Goal: Transaction & Acquisition: Purchase product/service

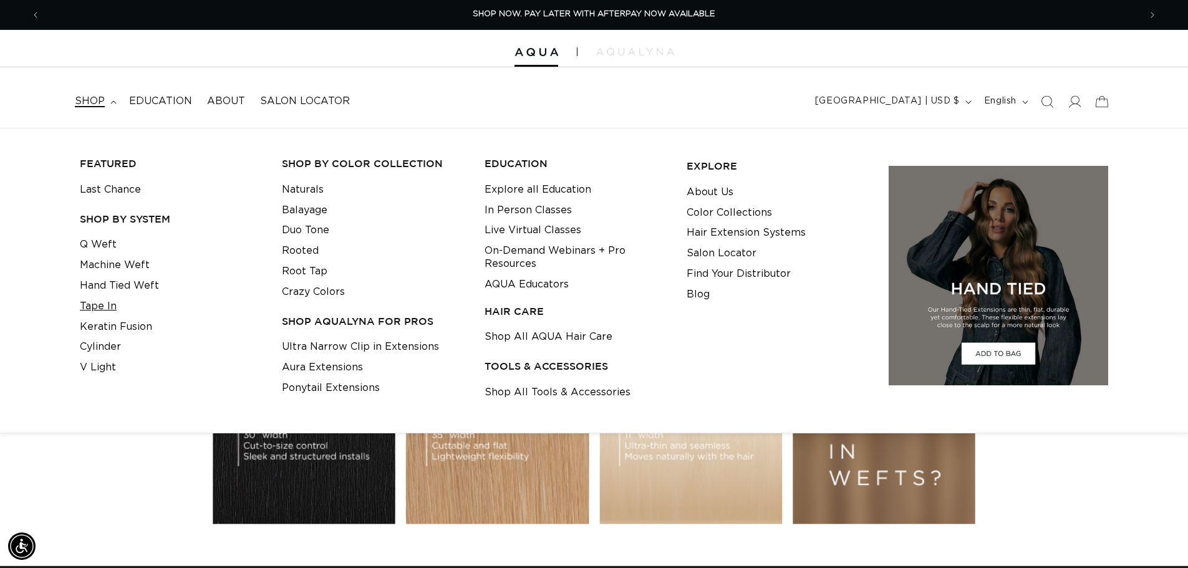
click at [98, 306] on link "Tape In" at bounding box center [98, 306] width 37 height 21
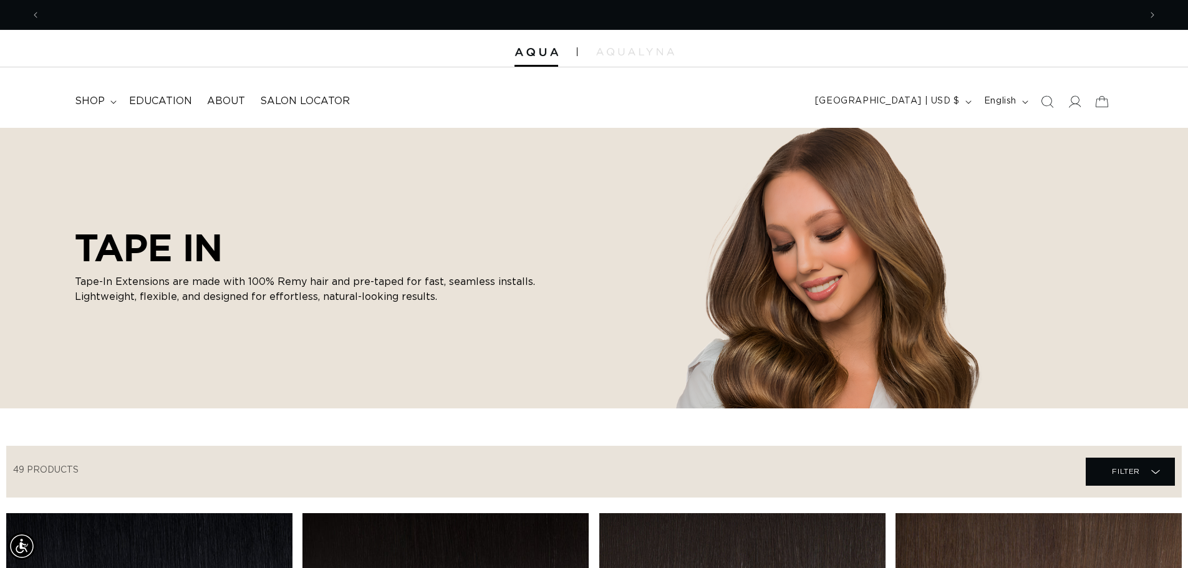
scroll to position [0, 2200]
click at [84, 95] on span "shop" at bounding box center [90, 101] width 30 height 13
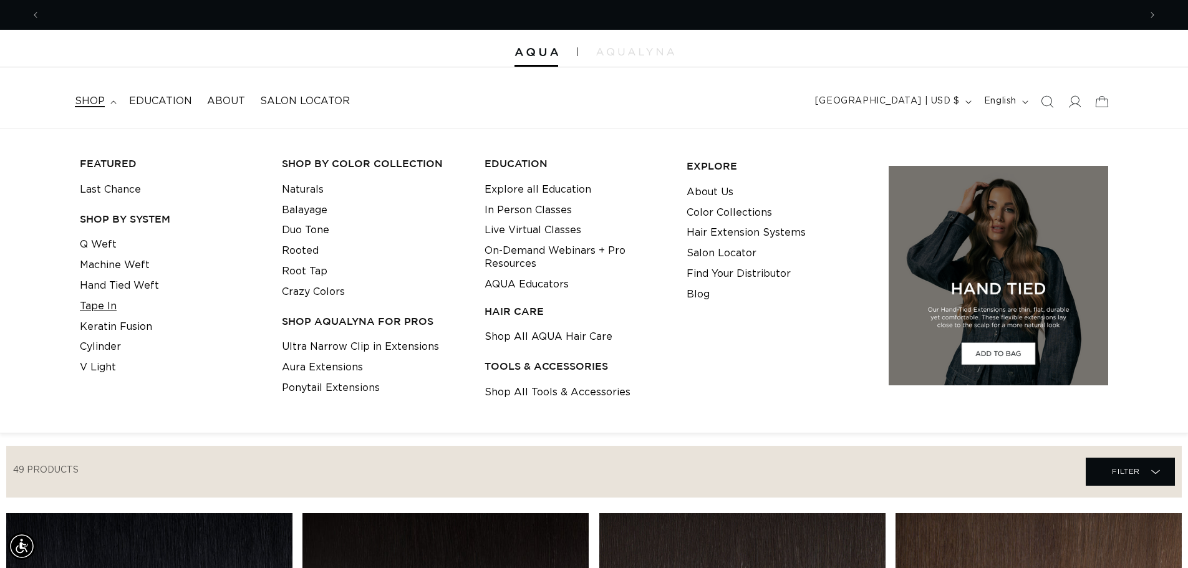
scroll to position [0, 0]
click at [98, 308] on link "Tape In" at bounding box center [98, 306] width 37 height 21
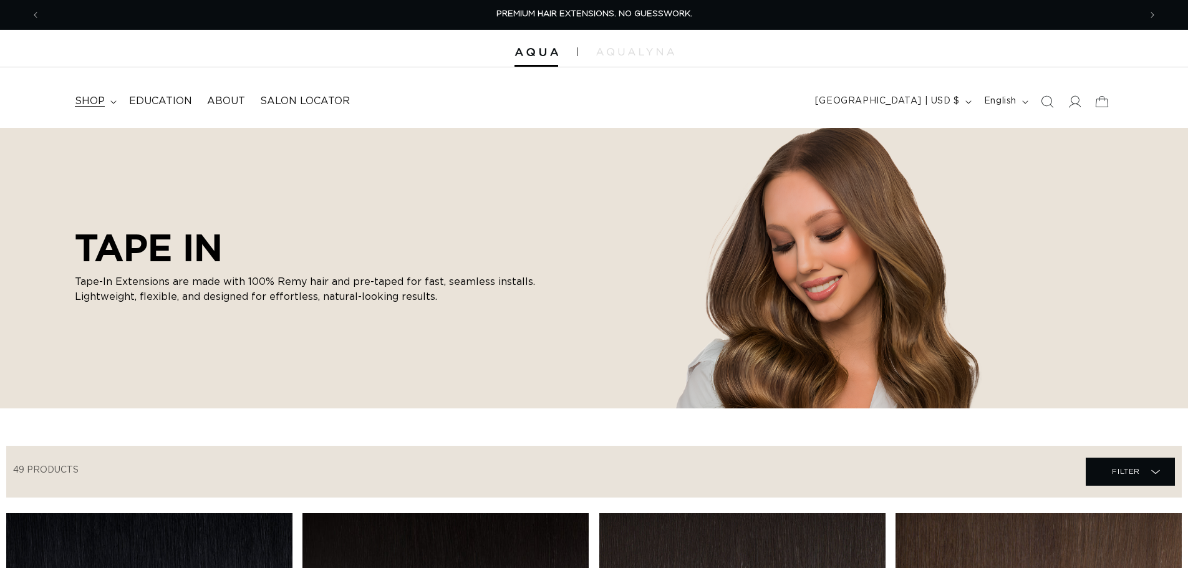
click at [92, 104] on span "shop" at bounding box center [90, 101] width 30 height 13
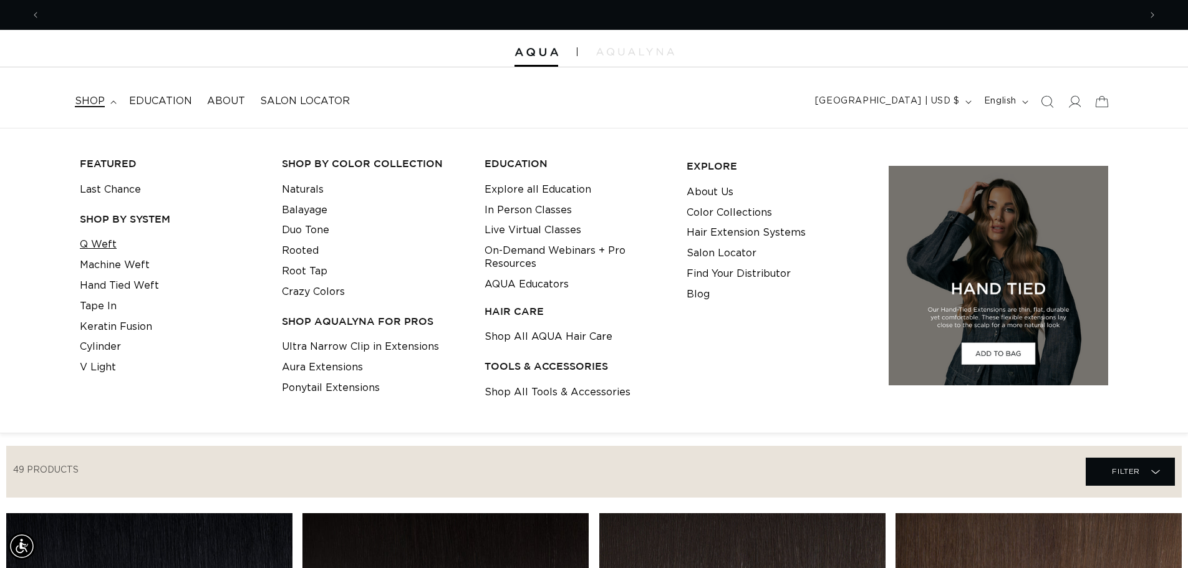
click at [100, 250] on link "Q Weft" at bounding box center [98, 245] width 37 height 21
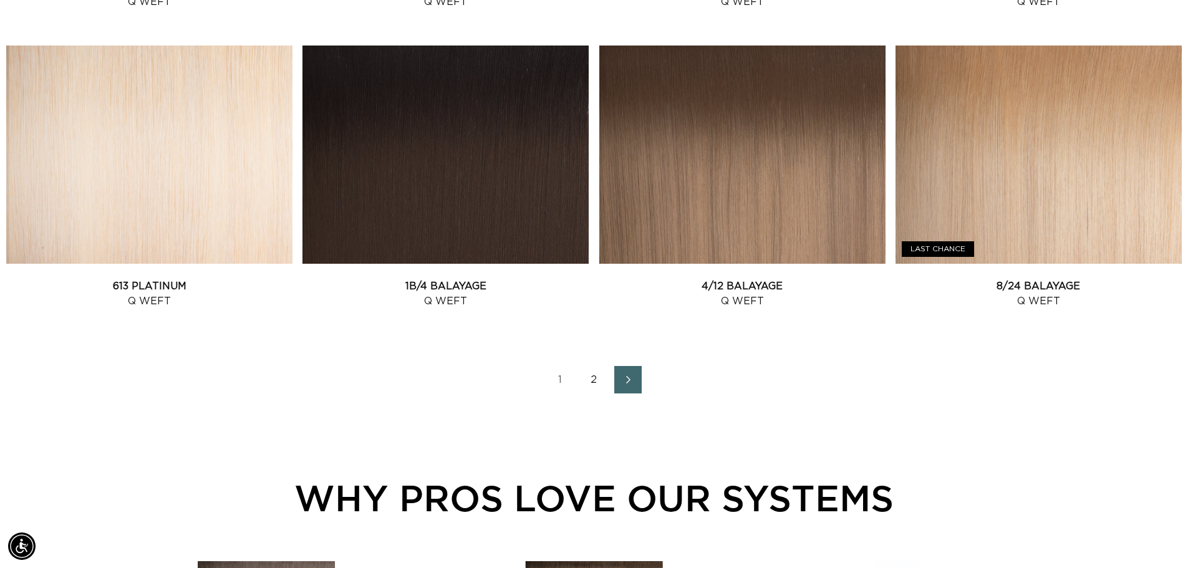
scroll to position [1684, 0]
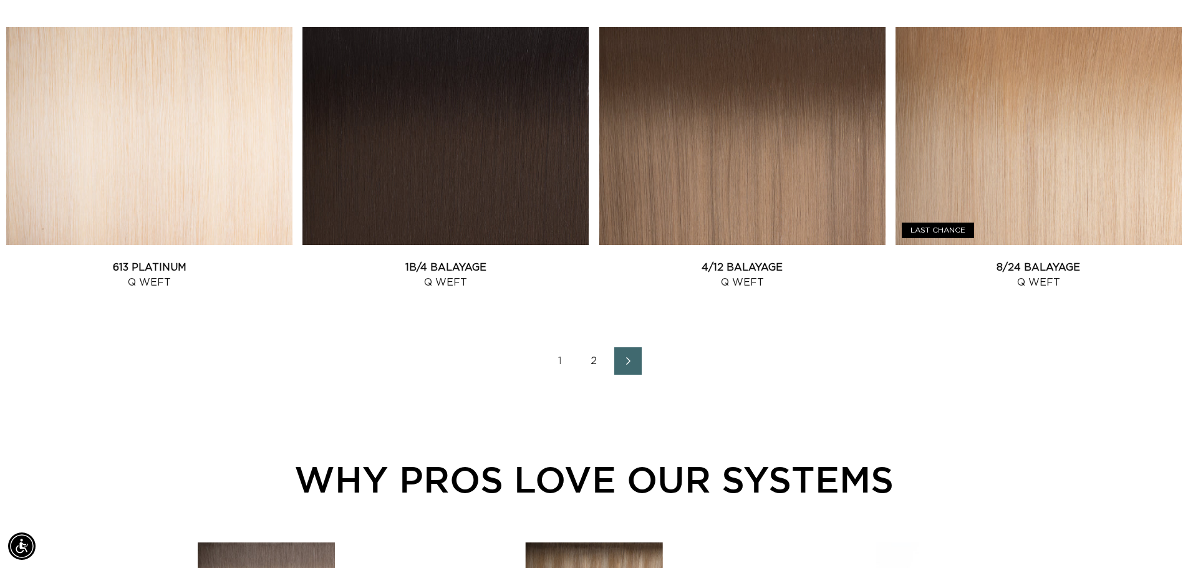
click at [582, 352] on link "2" at bounding box center [594, 360] width 27 height 27
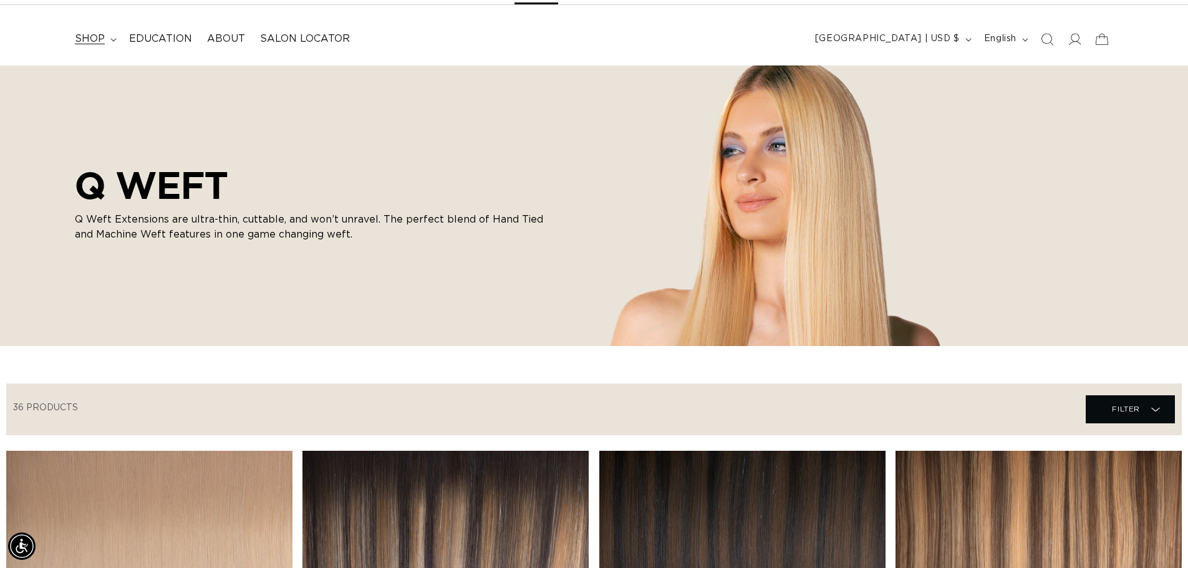
scroll to position [0, 2200]
click at [102, 39] on span "shop" at bounding box center [90, 38] width 30 height 13
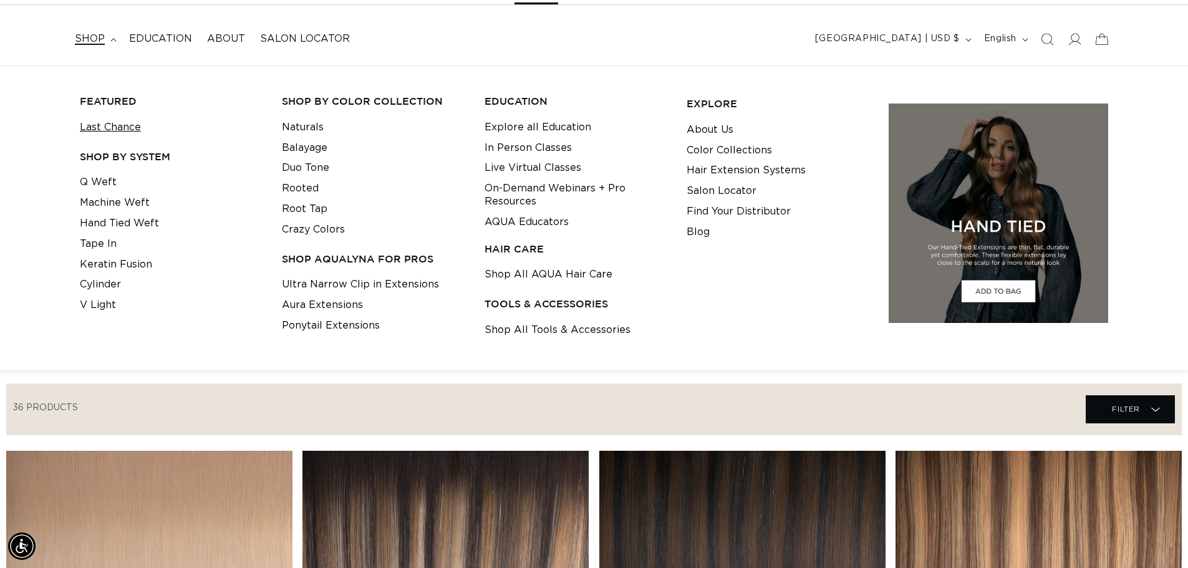
click at [106, 127] on link "Last Chance" at bounding box center [110, 127] width 61 height 21
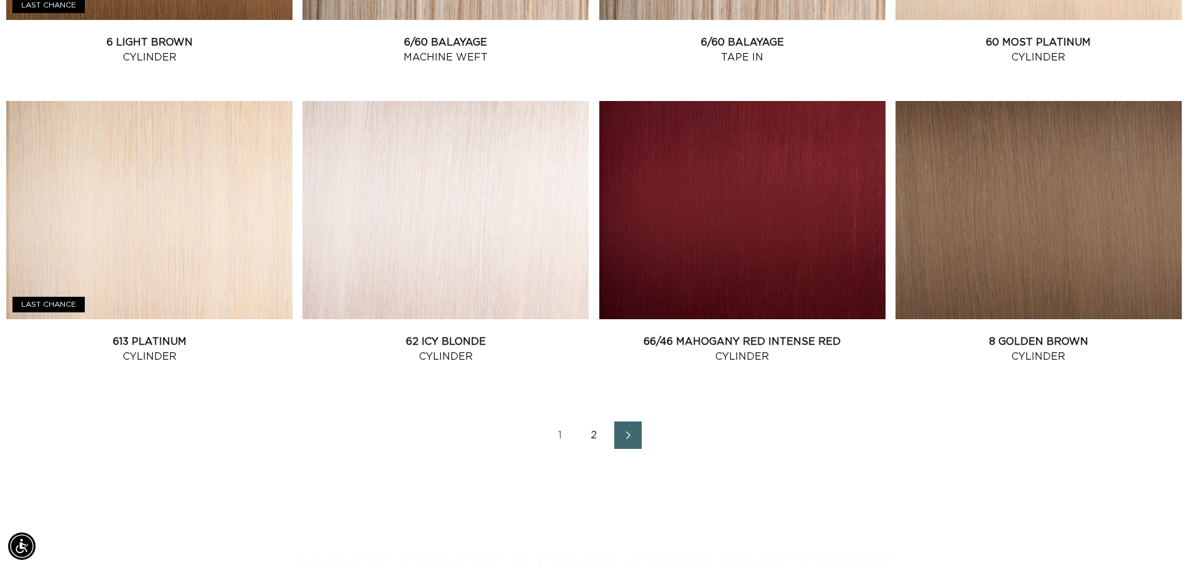
scroll to position [0, 1100]
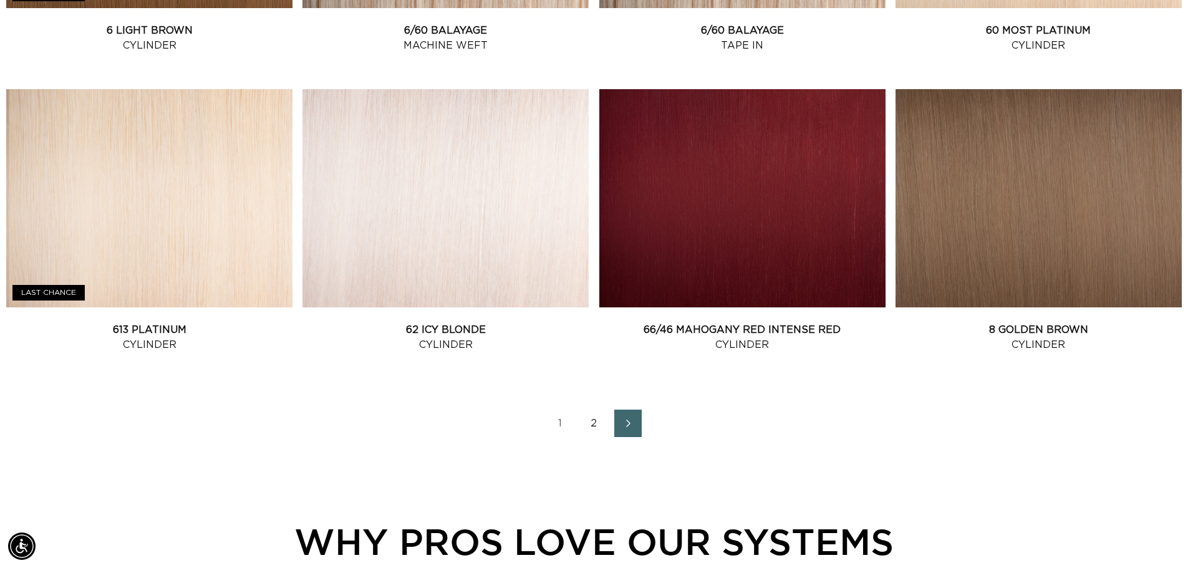
click at [594, 424] on link "2" at bounding box center [594, 423] width 27 height 27
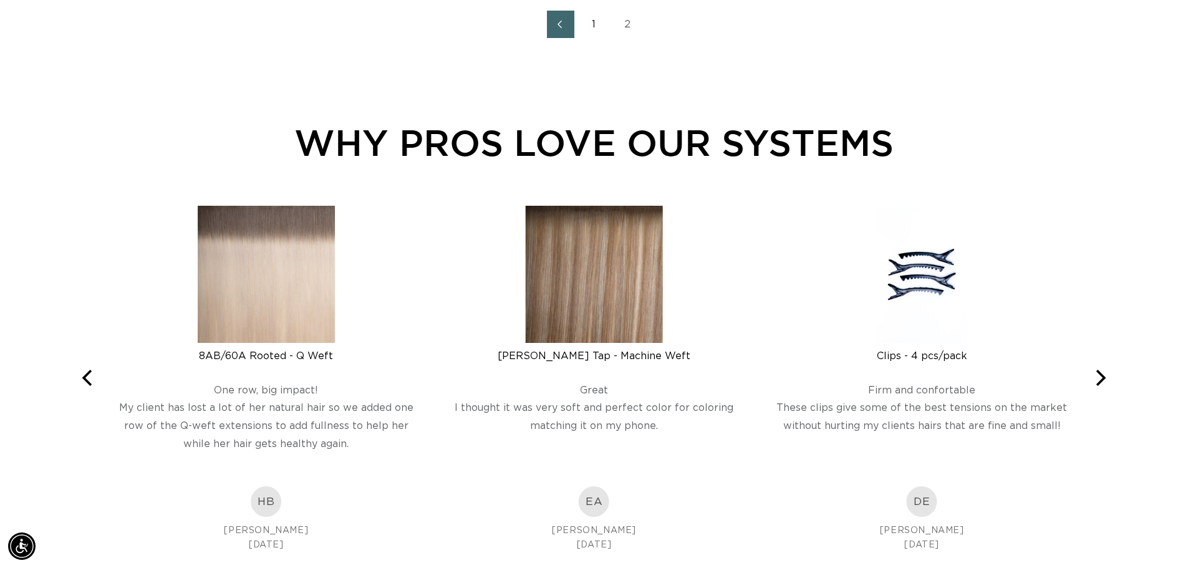
scroll to position [686, 0]
